Goal: Find specific page/section: Find specific page/section

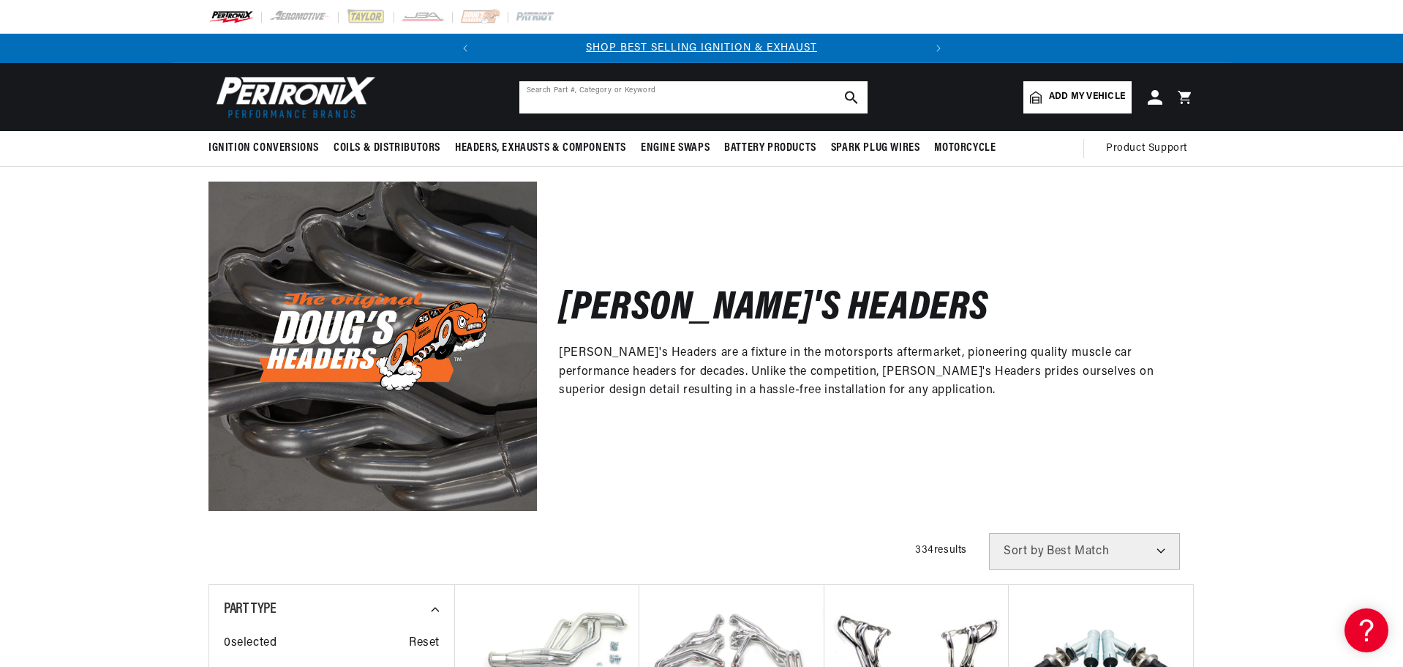
click at [570, 103] on input "text" at bounding box center [693, 97] width 348 height 32
type input "d952"
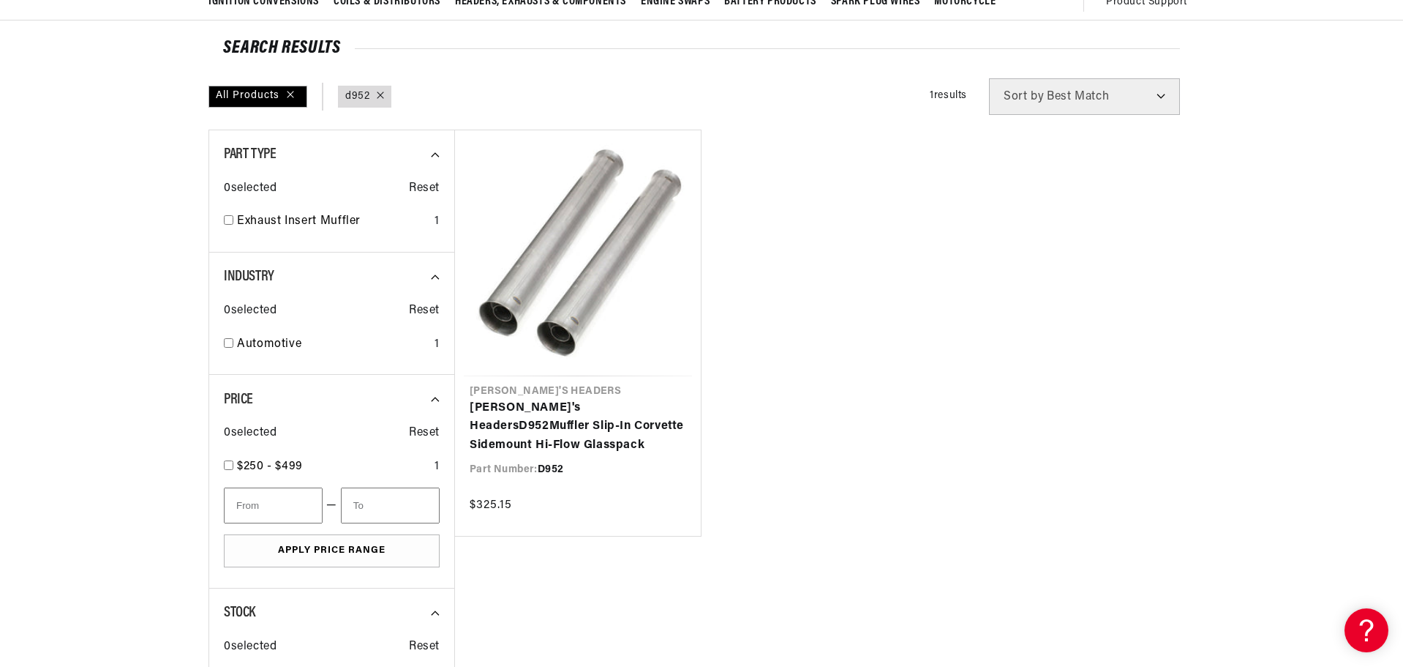
scroll to position [0, 443]
